Goal: Transaction & Acquisition: Obtain resource

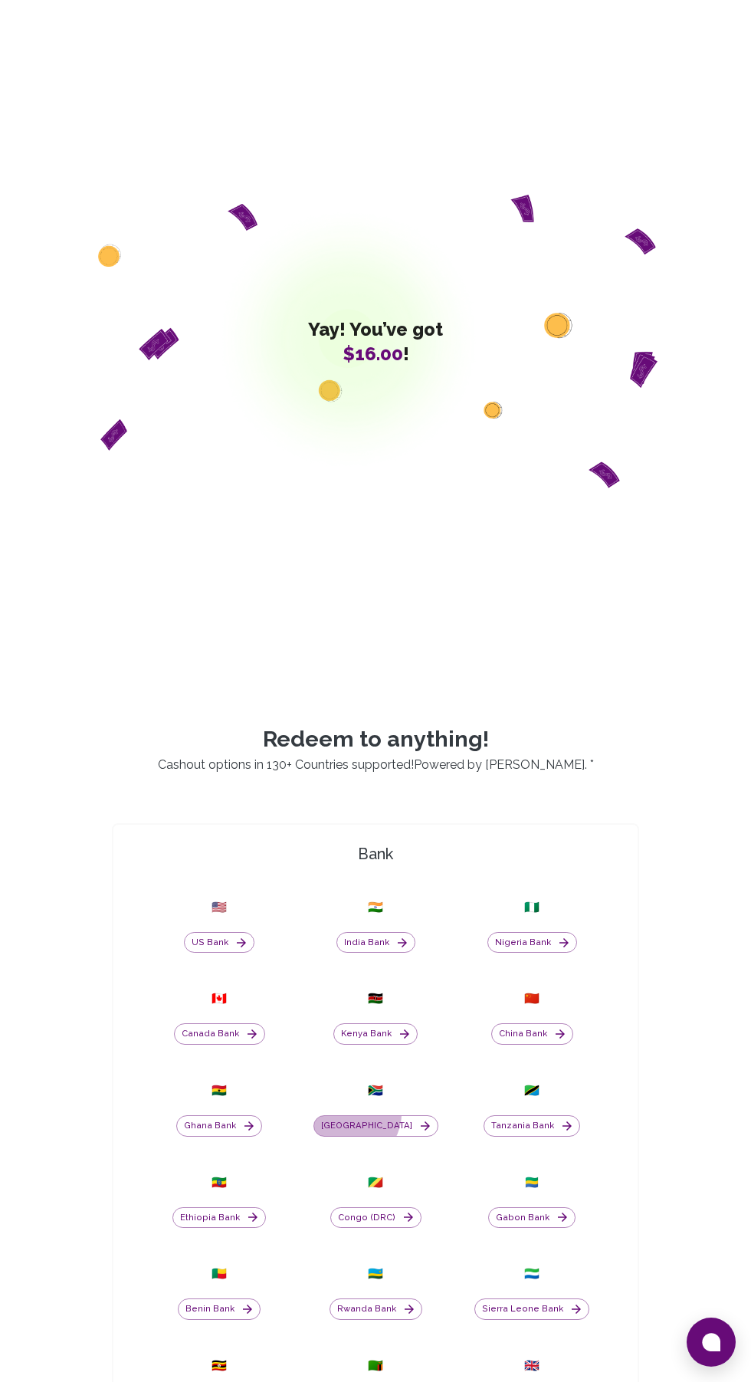
click at [371, 1137] on button "South Africa" at bounding box center [375, 1125] width 125 height 21
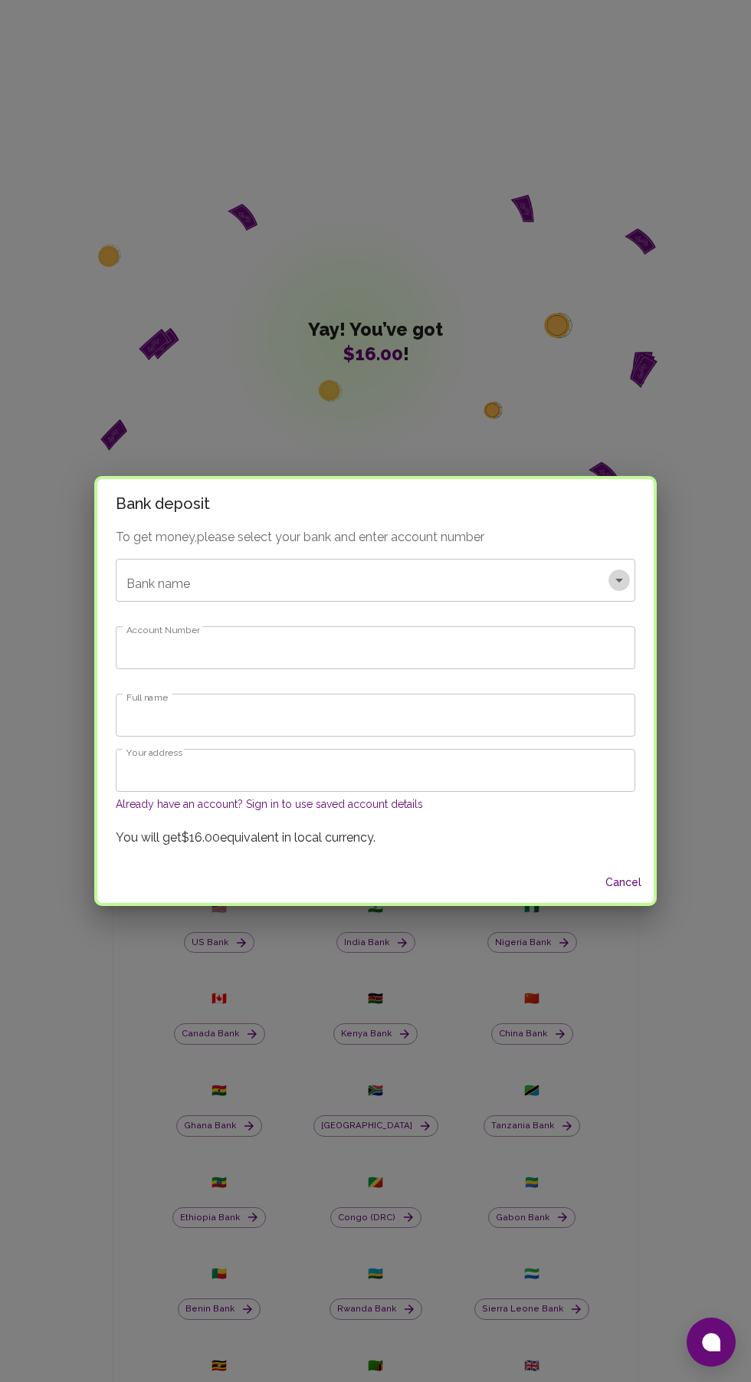
click at [620, 584] on icon "Open" at bounding box center [619, 580] width 18 height 18
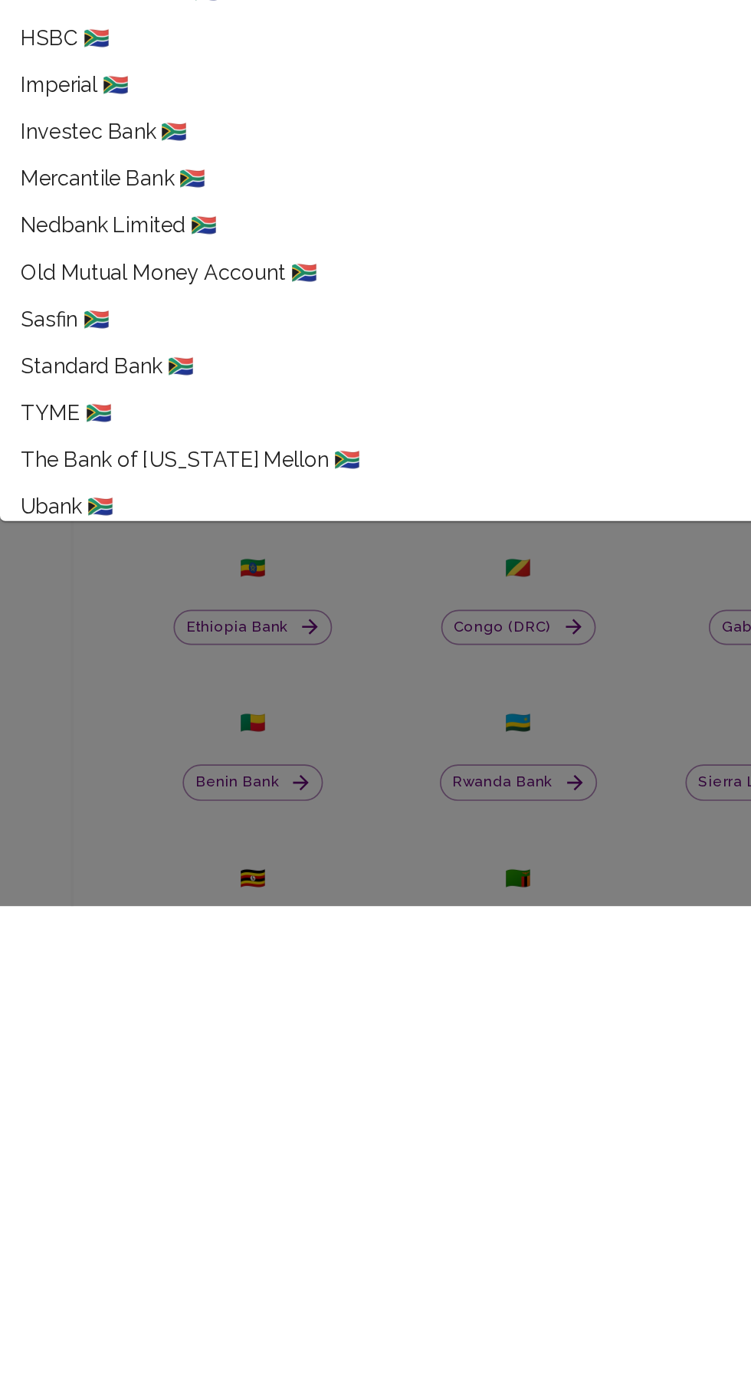
click at [149, 1072] on span "Standard Bank 🇿🇦" at bounding box center [133, 1064] width 102 height 18
type input "Standard Bank"
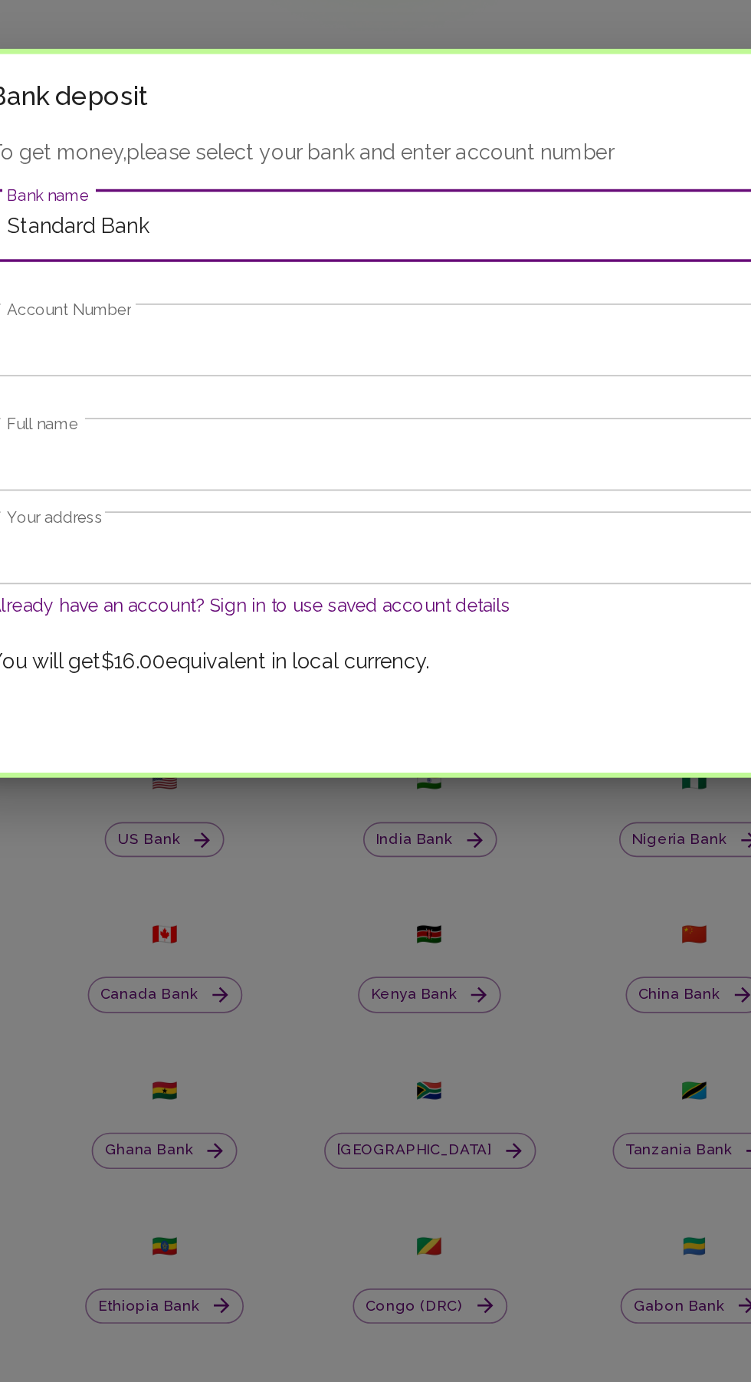
click at [413, 654] on input "Account Number" at bounding box center [376, 647] width 520 height 43
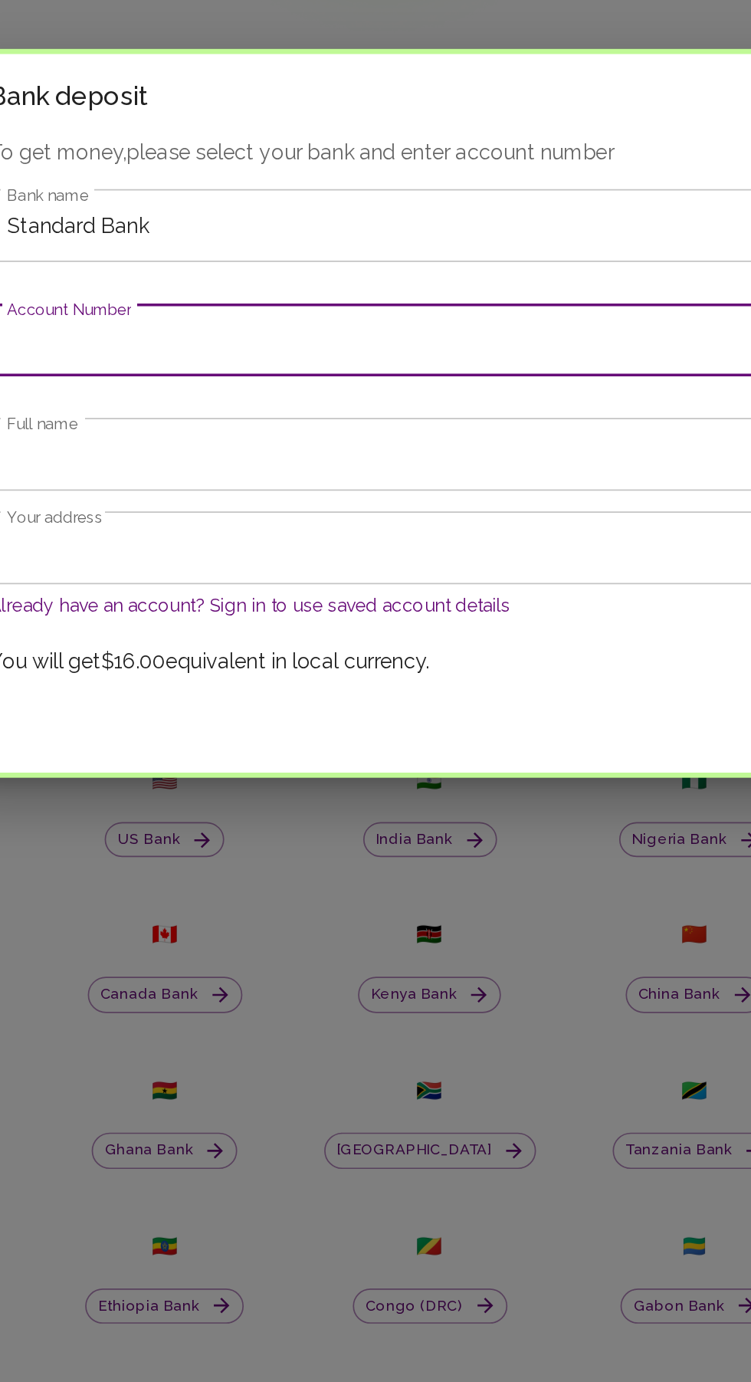
paste input "10098648347"
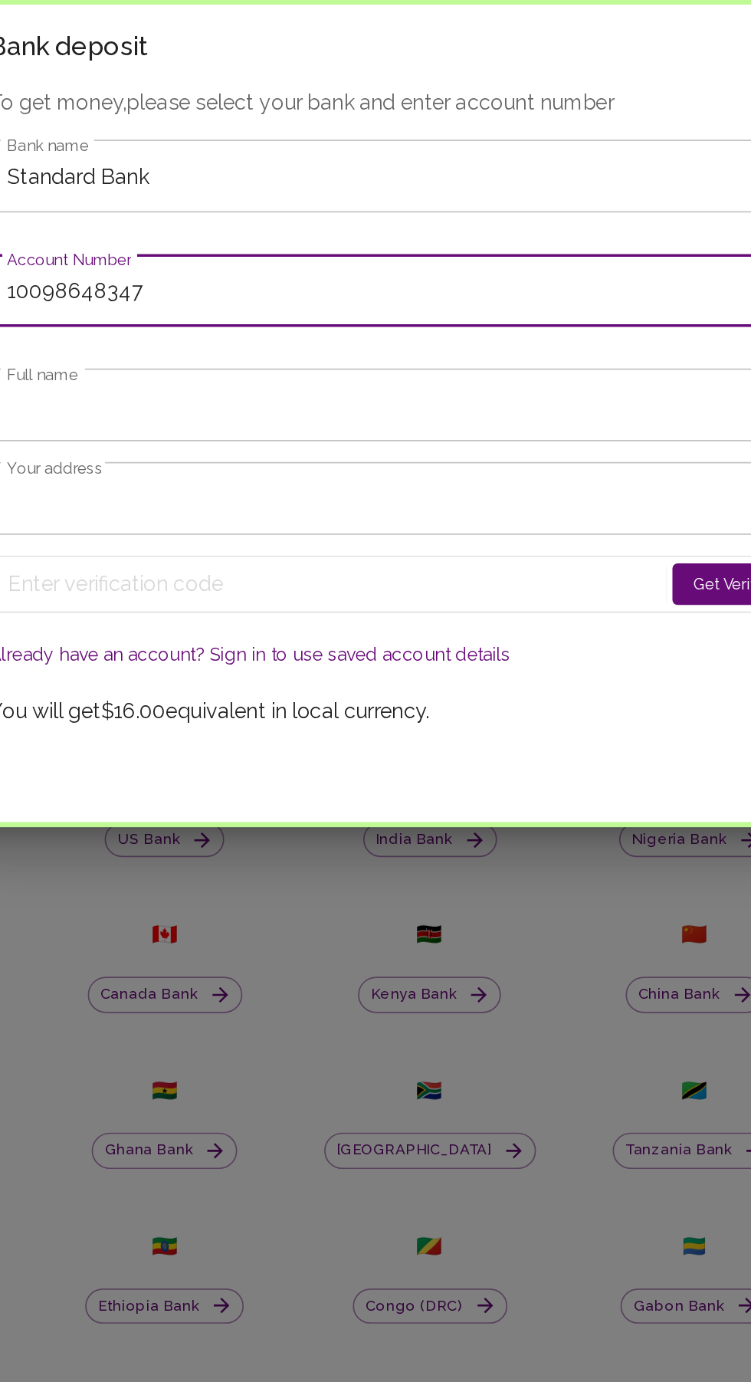
type input "10098648347"
click at [388, 691] on input "Full name" at bounding box center [376, 685] width 520 height 43
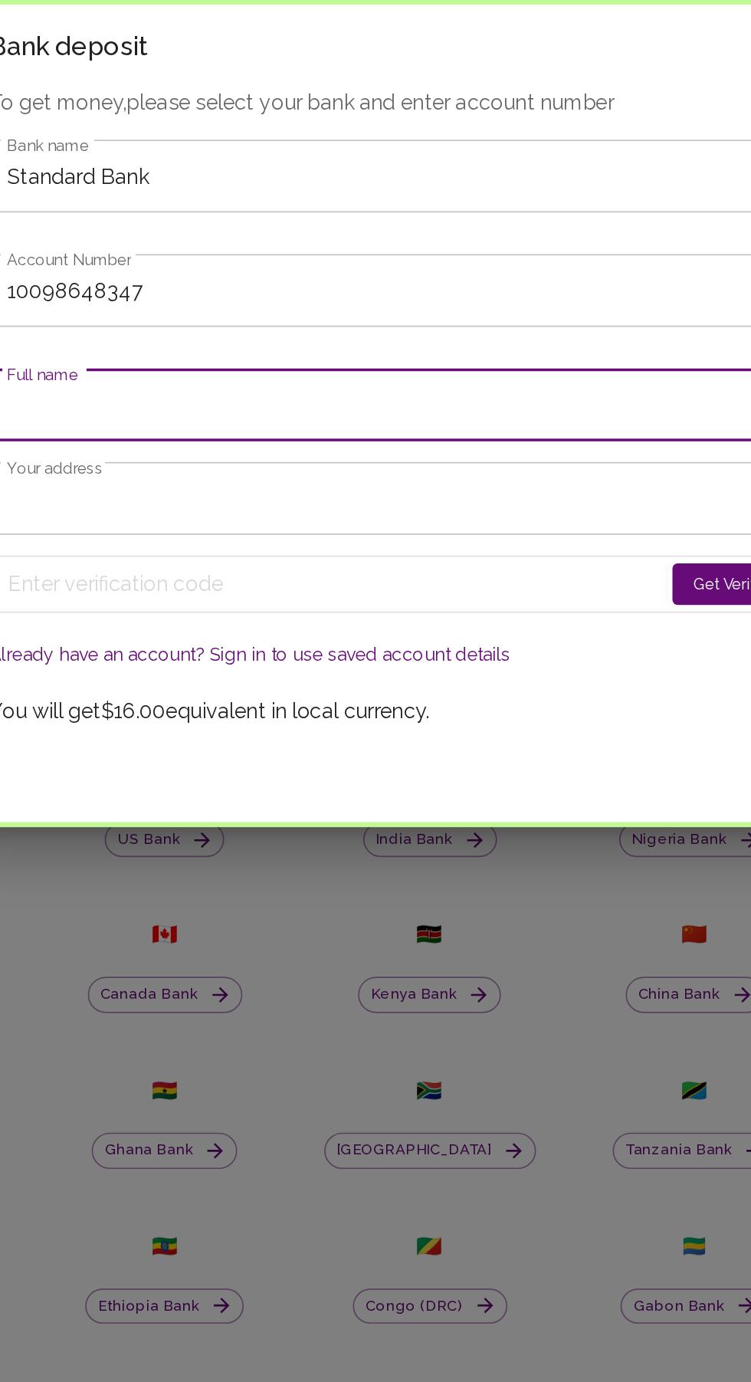
type input "Eliza Mathenjwa"
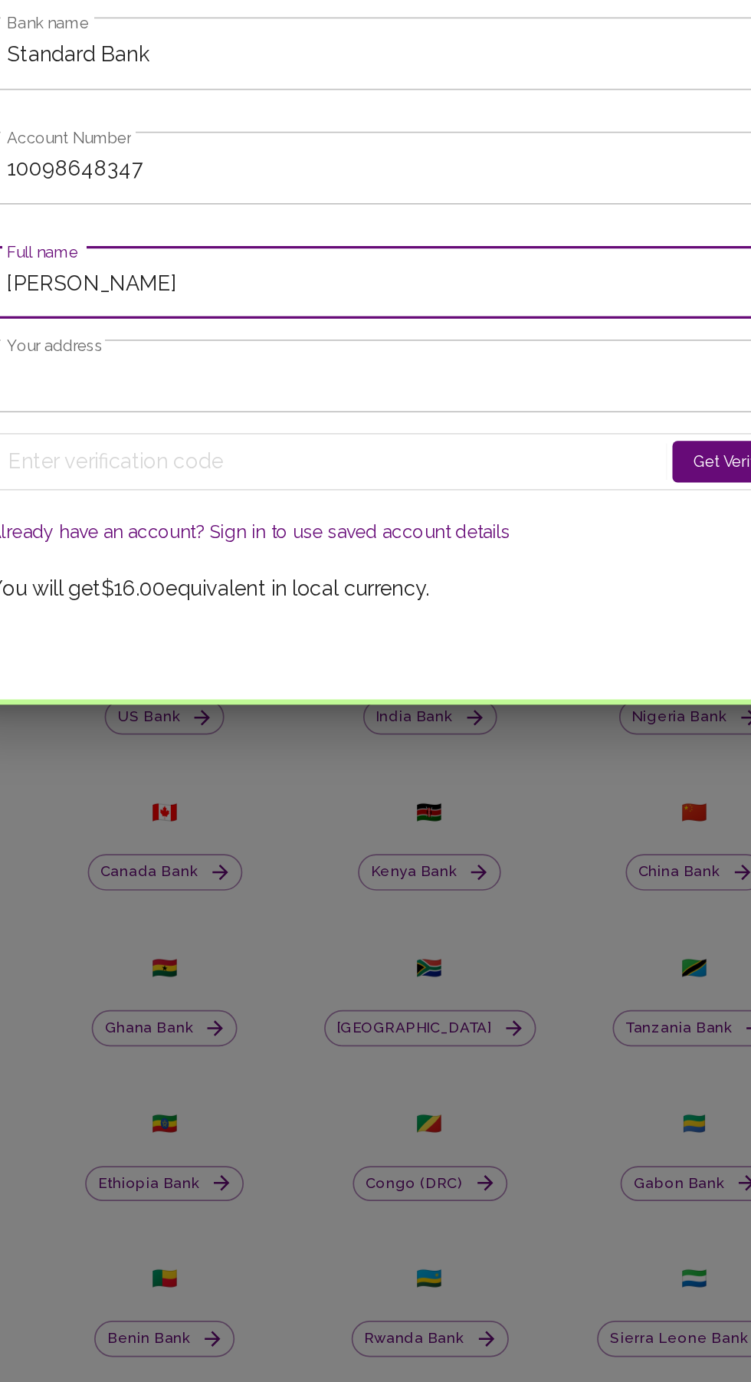
click at [391, 743] on input "Your address" at bounding box center [376, 741] width 520 height 43
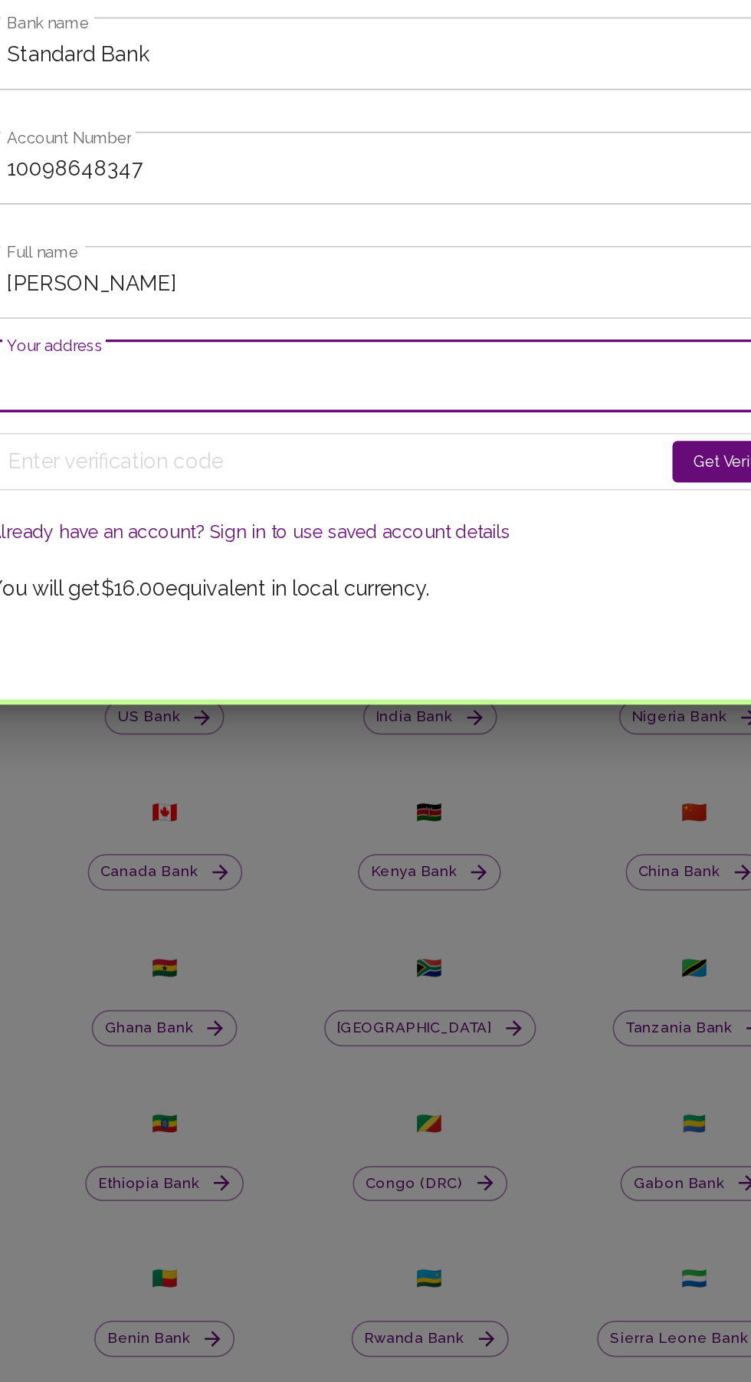
type input "8629 Calata Street Ext 6 Langaville"
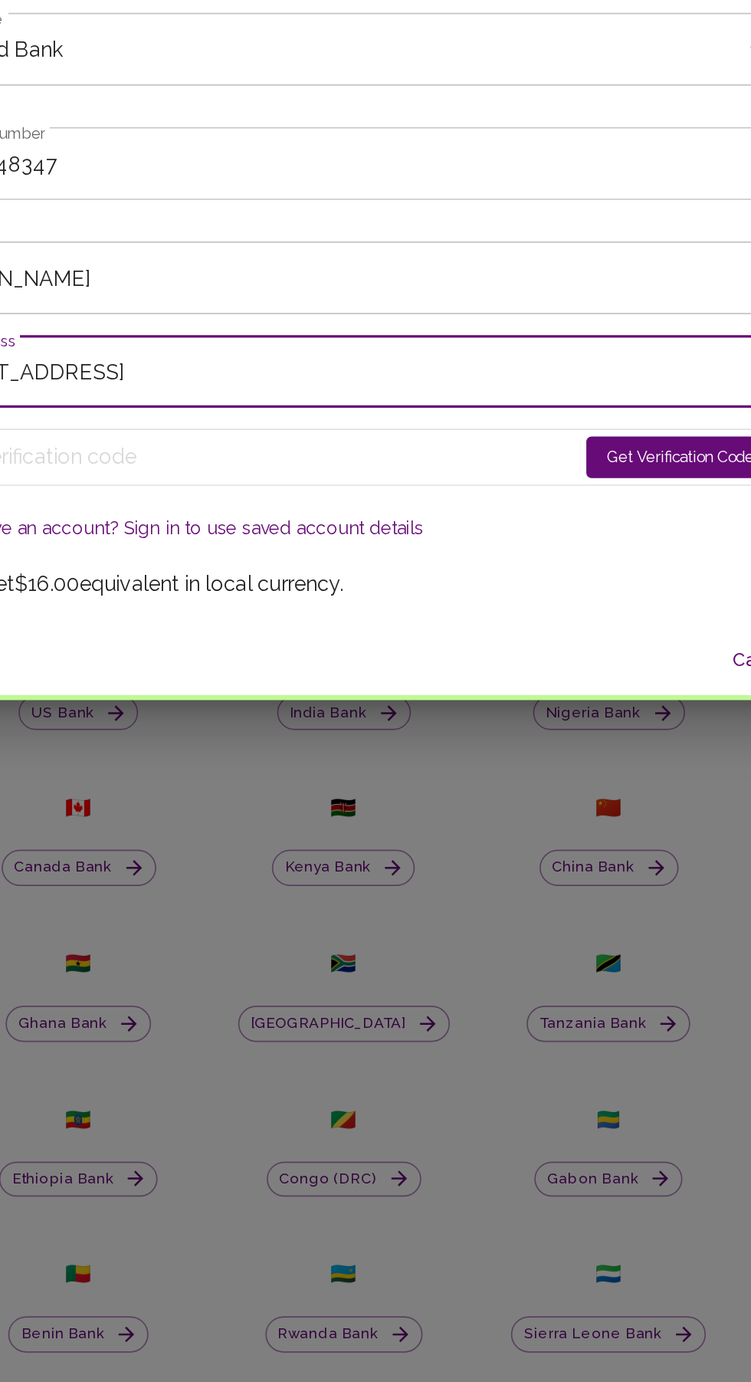
click at [587, 796] on button "Get Verification Code" at bounding box center [574, 791] width 111 height 25
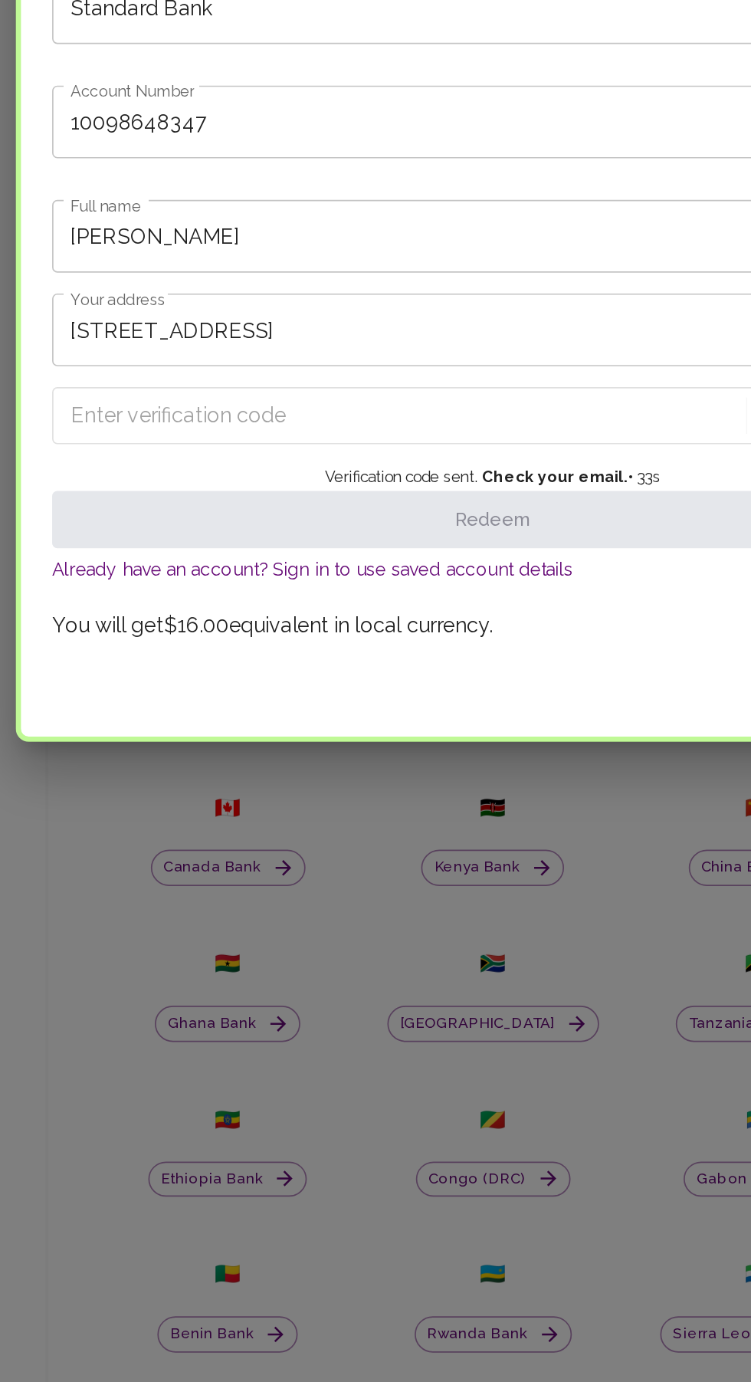
click at [249, 770] on input "Enter verification code" at bounding box center [324, 767] width 395 height 25
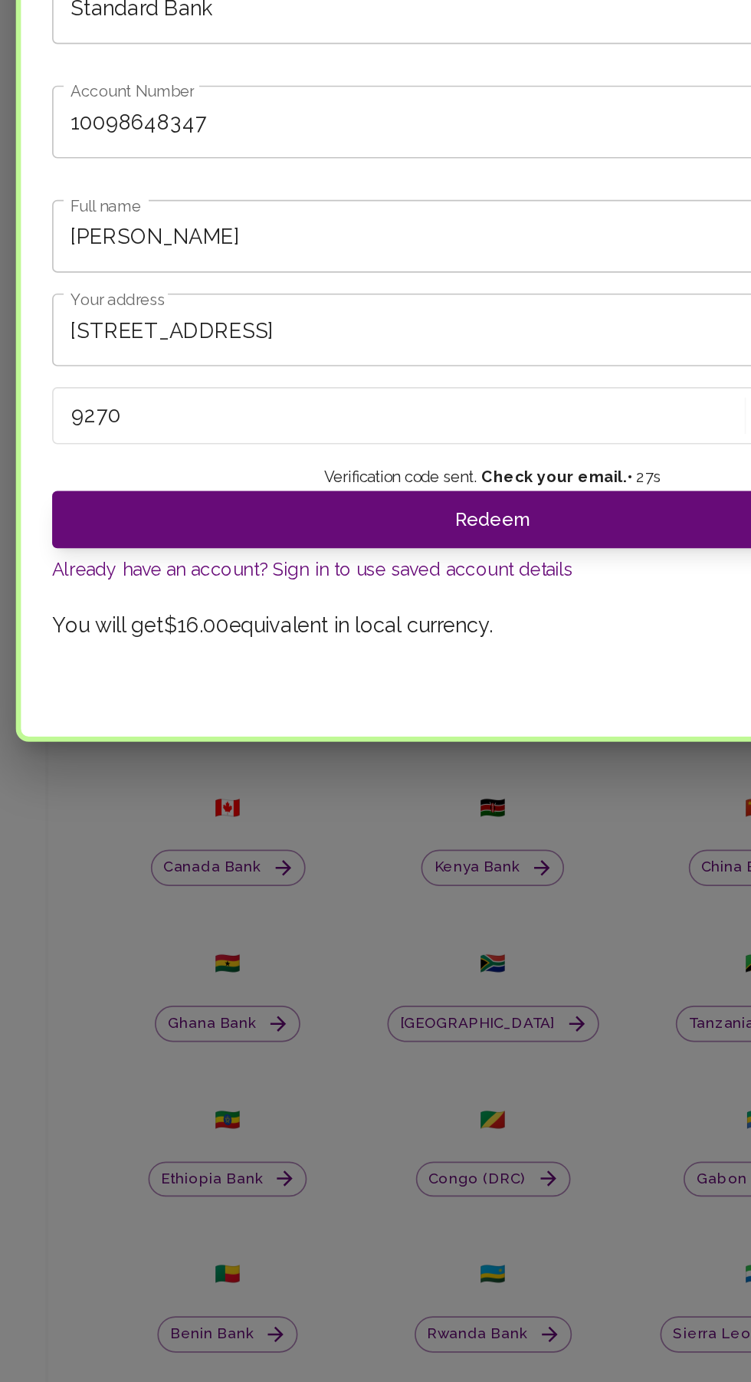
type input "9270"
click at [480, 822] on button "Redeem" at bounding box center [376, 829] width 520 height 34
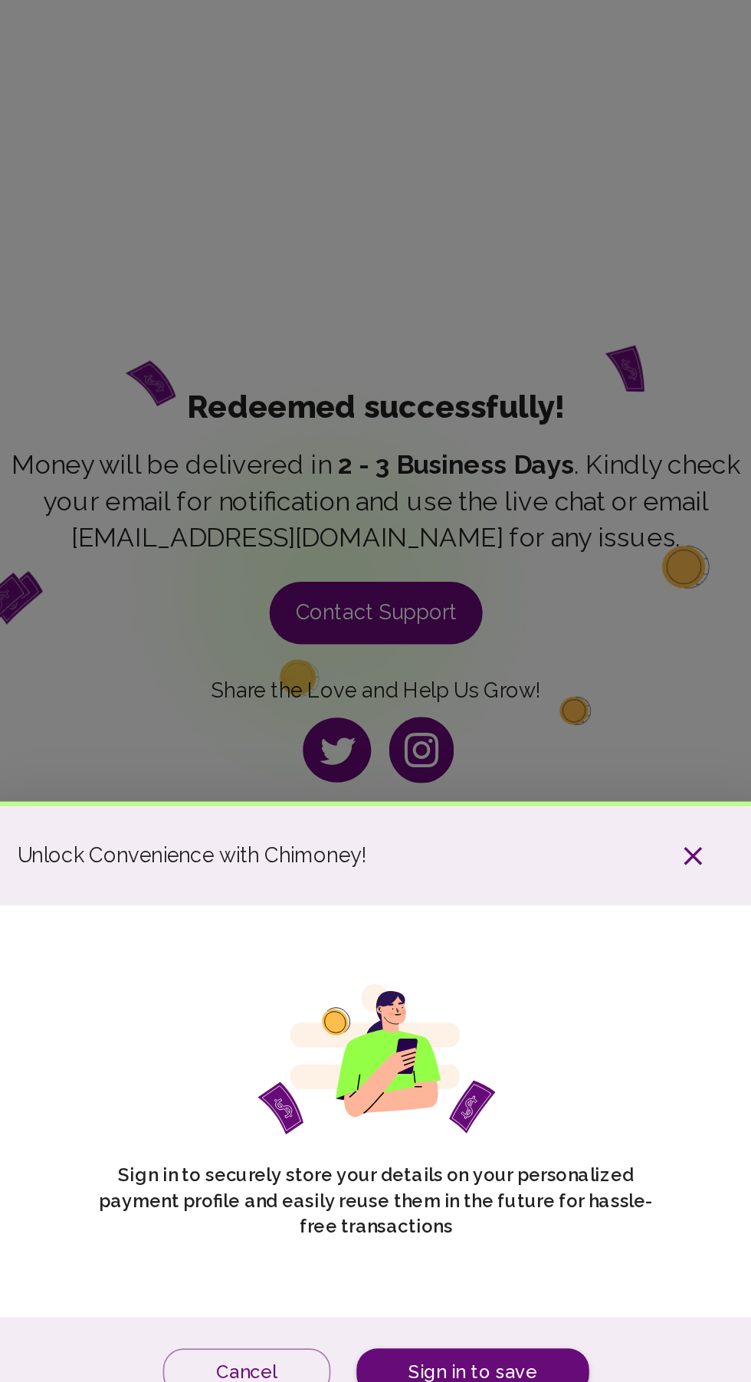
click at [314, 856] on button "Cancel" at bounding box center [299, 842] width 99 height 28
